Goal: Task Accomplishment & Management: Manage account settings

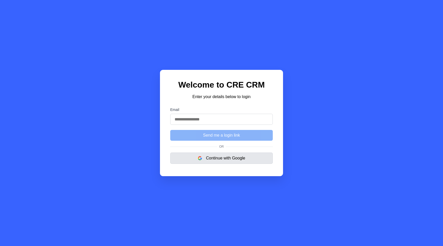
click at [197, 155] on button "Continue with Google" at bounding box center [221, 157] width 103 height 11
